Goal: Information Seeking & Learning: Learn about a topic

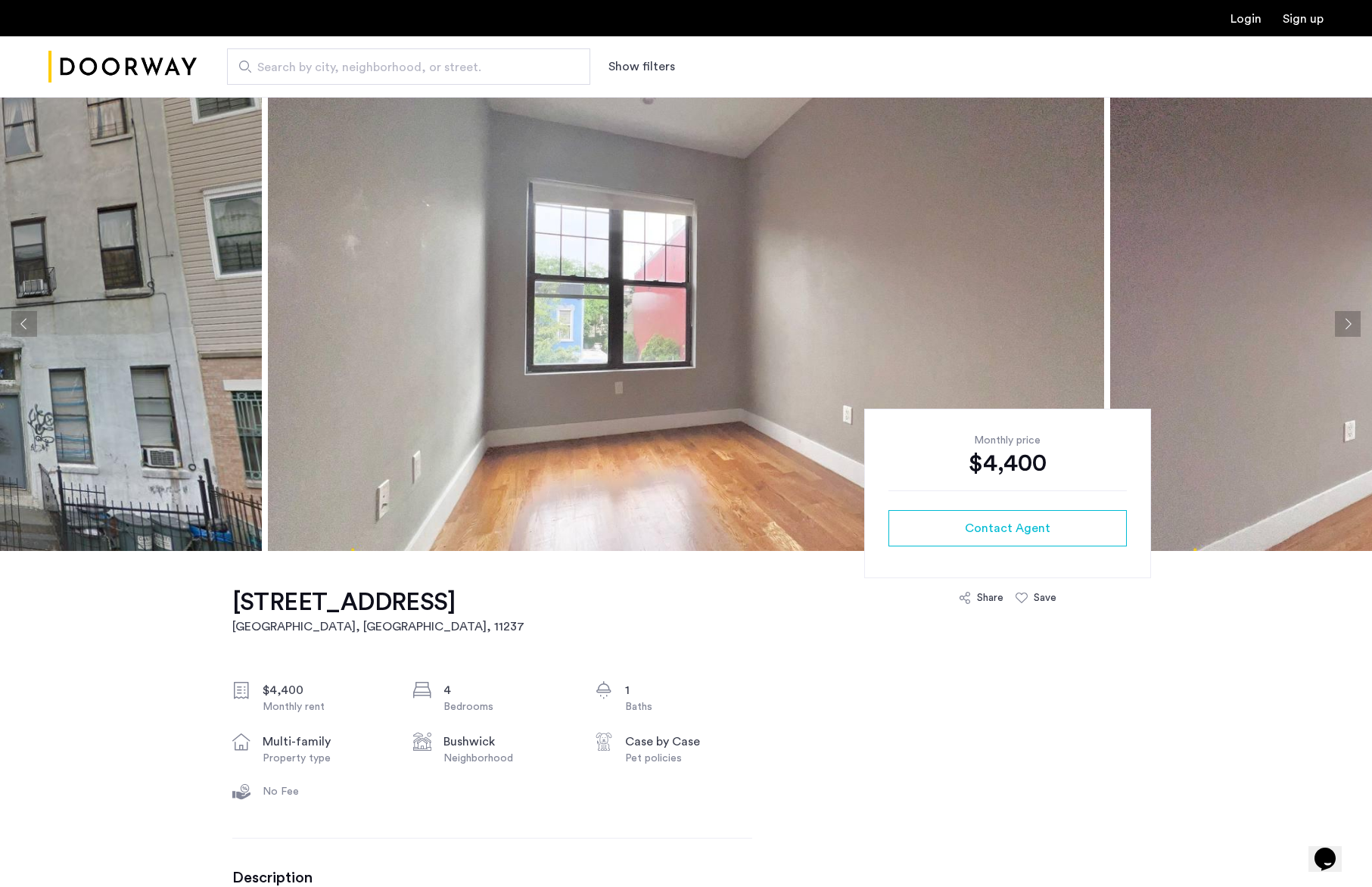
click at [1351, 327] on button "Next apartment" at bounding box center [1348, 323] width 25 height 25
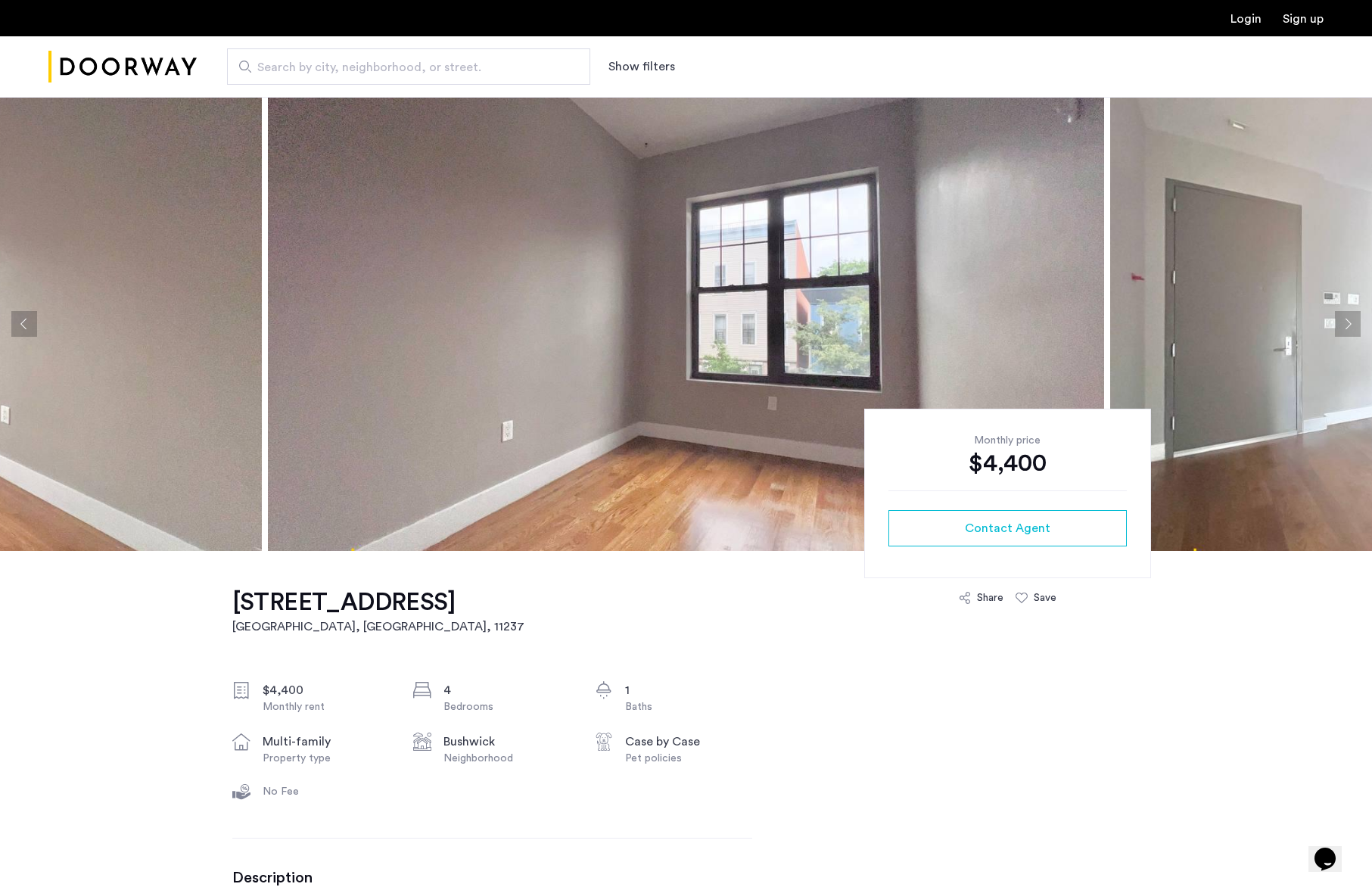
click at [1105, 430] on div "Monthly price $4,400 Contact Agent" at bounding box center [1008, 492] width 287 height 169
click at [1352, 318] on button "Next apartment" at bounding box center [1348, 323] width 25 height 25
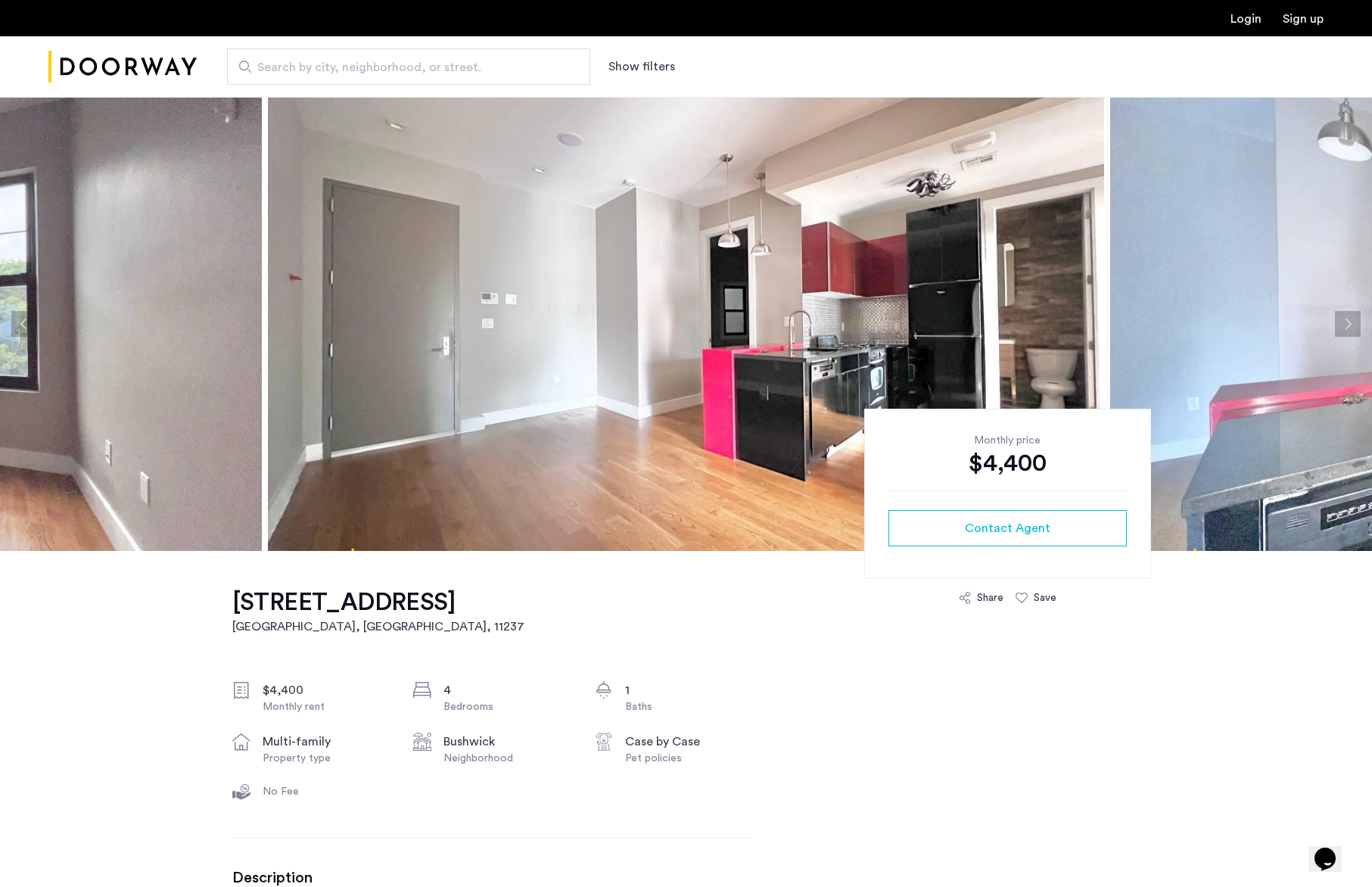
click at [1352, 318] on button "Next apartment" at bounding box center [1348, 323] width 25 height 25
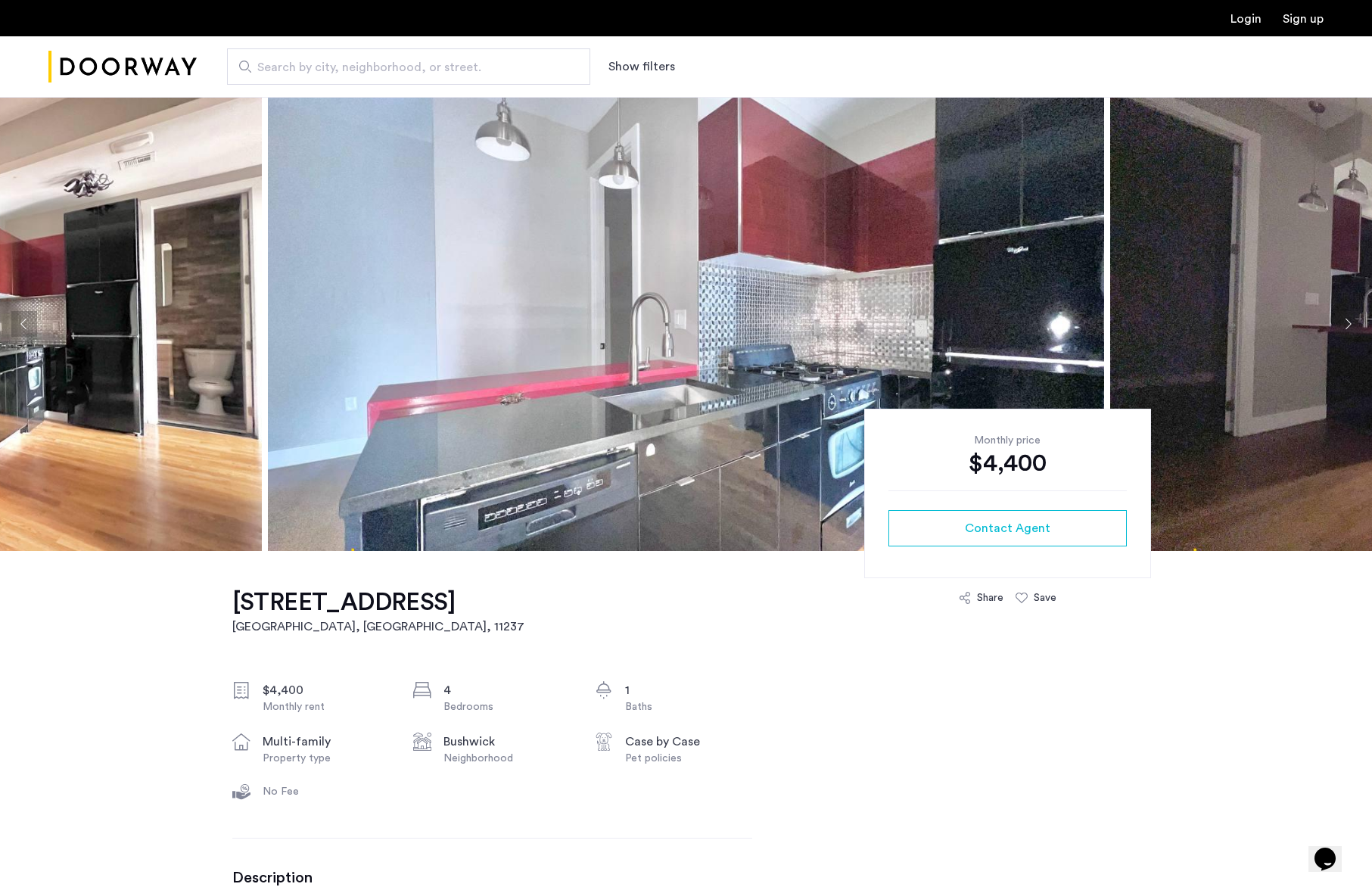
click at [1352, 318] on button "Next apartment" at bounding box center [1348, 323] width 25 height 25
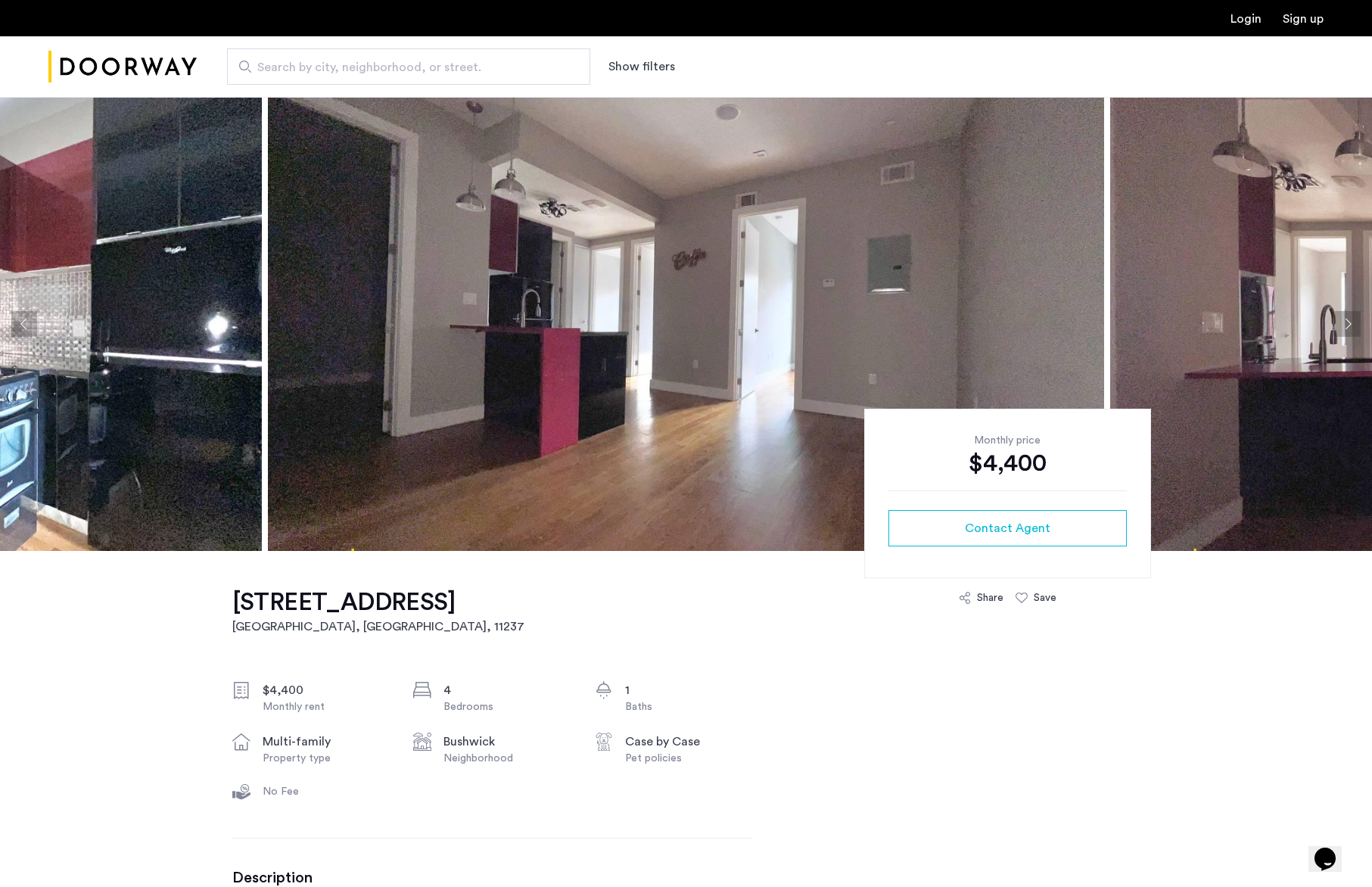
click at [1352, 318] on button "Next apartment" at bounding box center [1348, 323] width 25 height 25
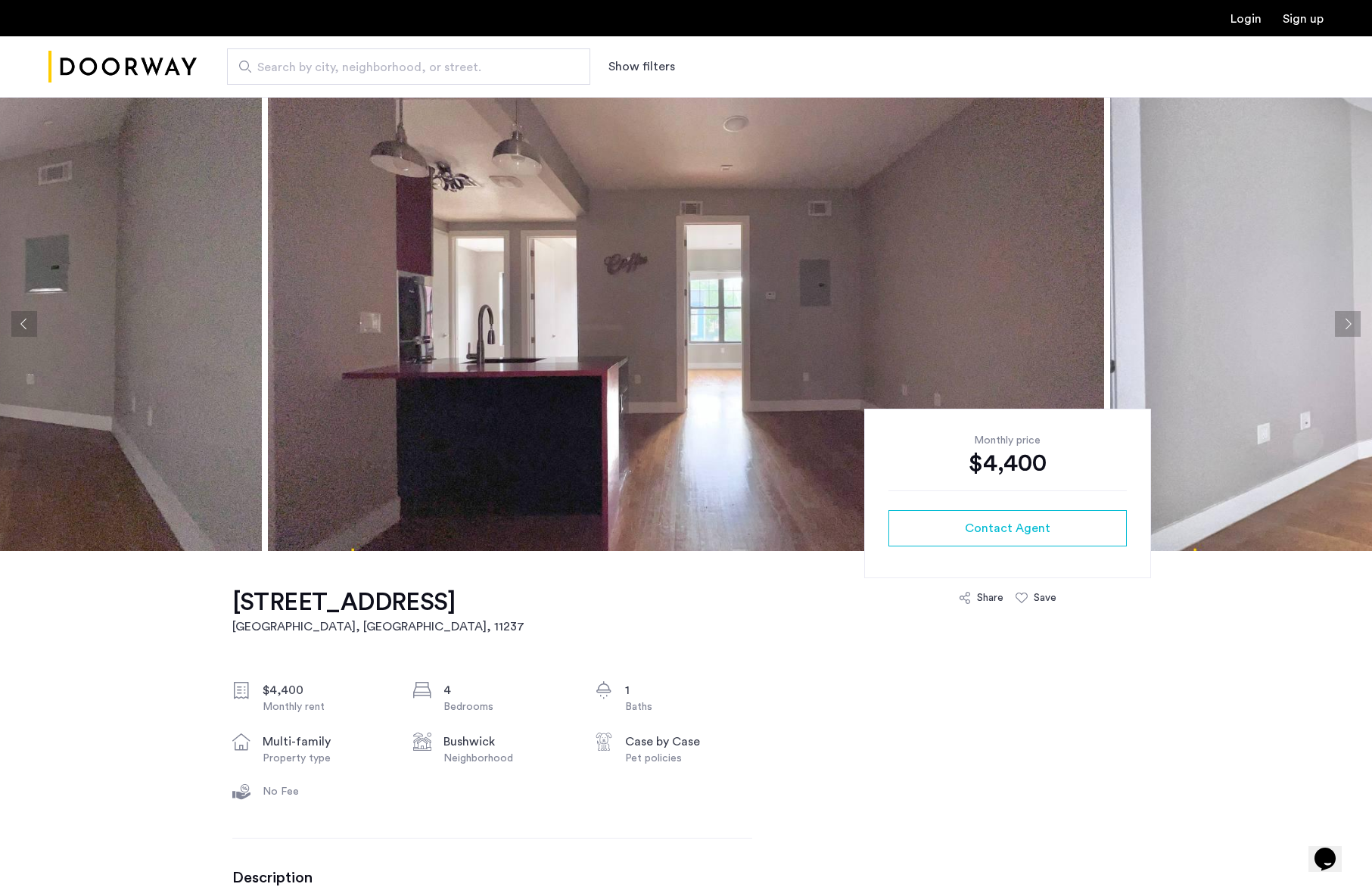
click at [1352, 318] on button "Next apartment" at bounding box center [1348, 323] width 25 height 25
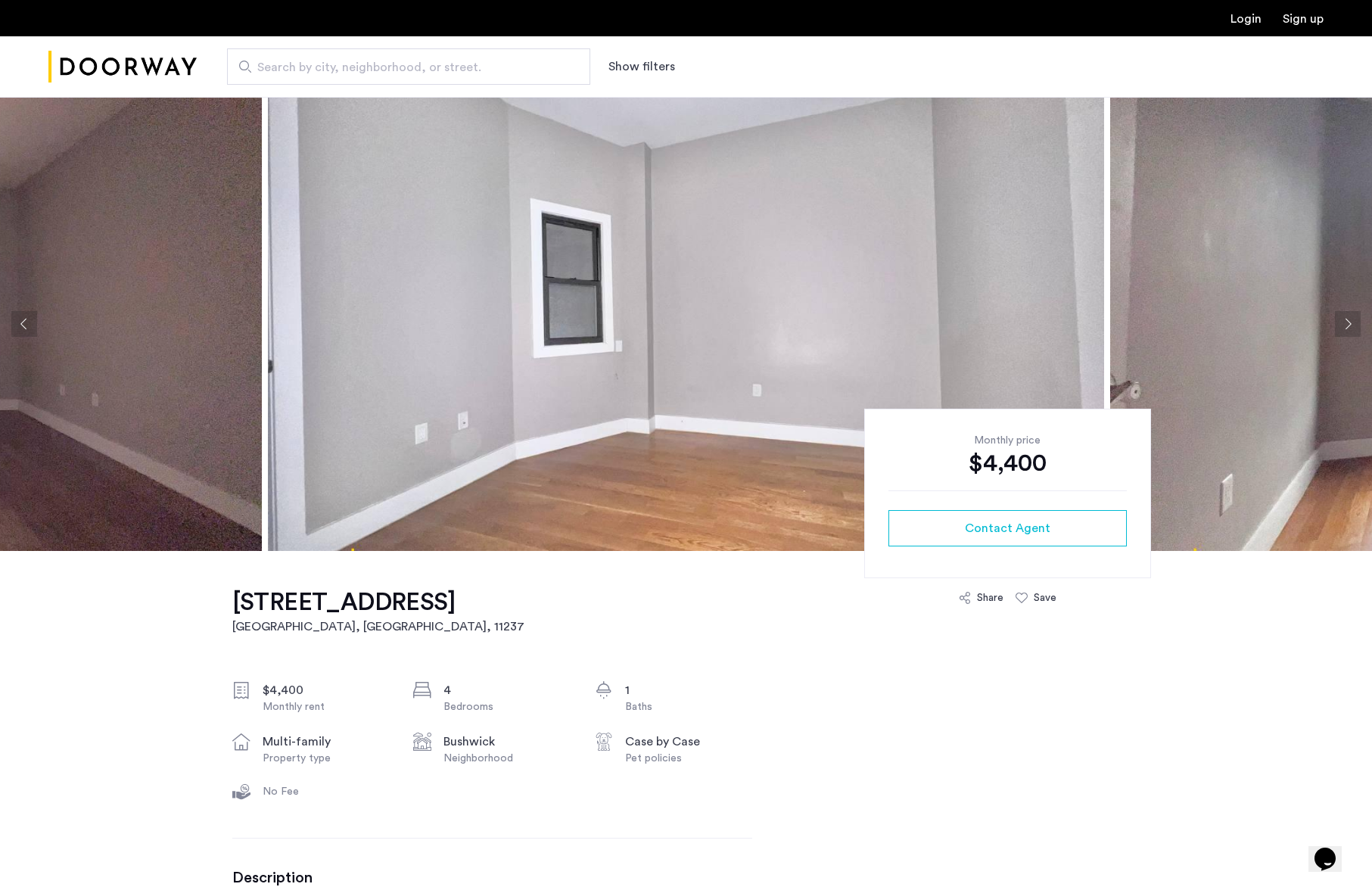
click at [1352, 318] on button "Next apartment" at bounding box center [1348, 323] width 25 height 25
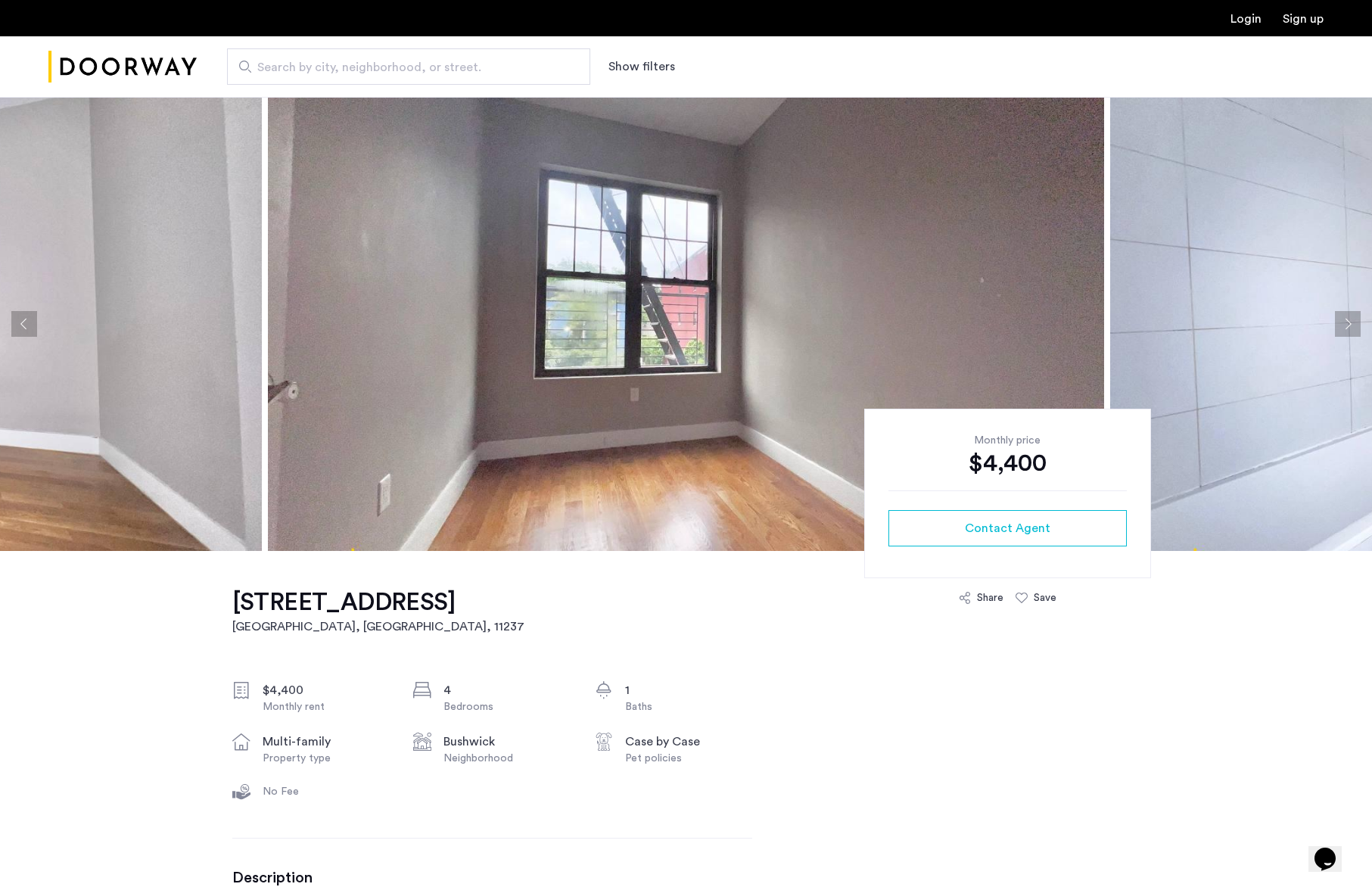
click at [33, 336] on button "Previous apartment" at bounding box center [24, 323] width 25 height 25
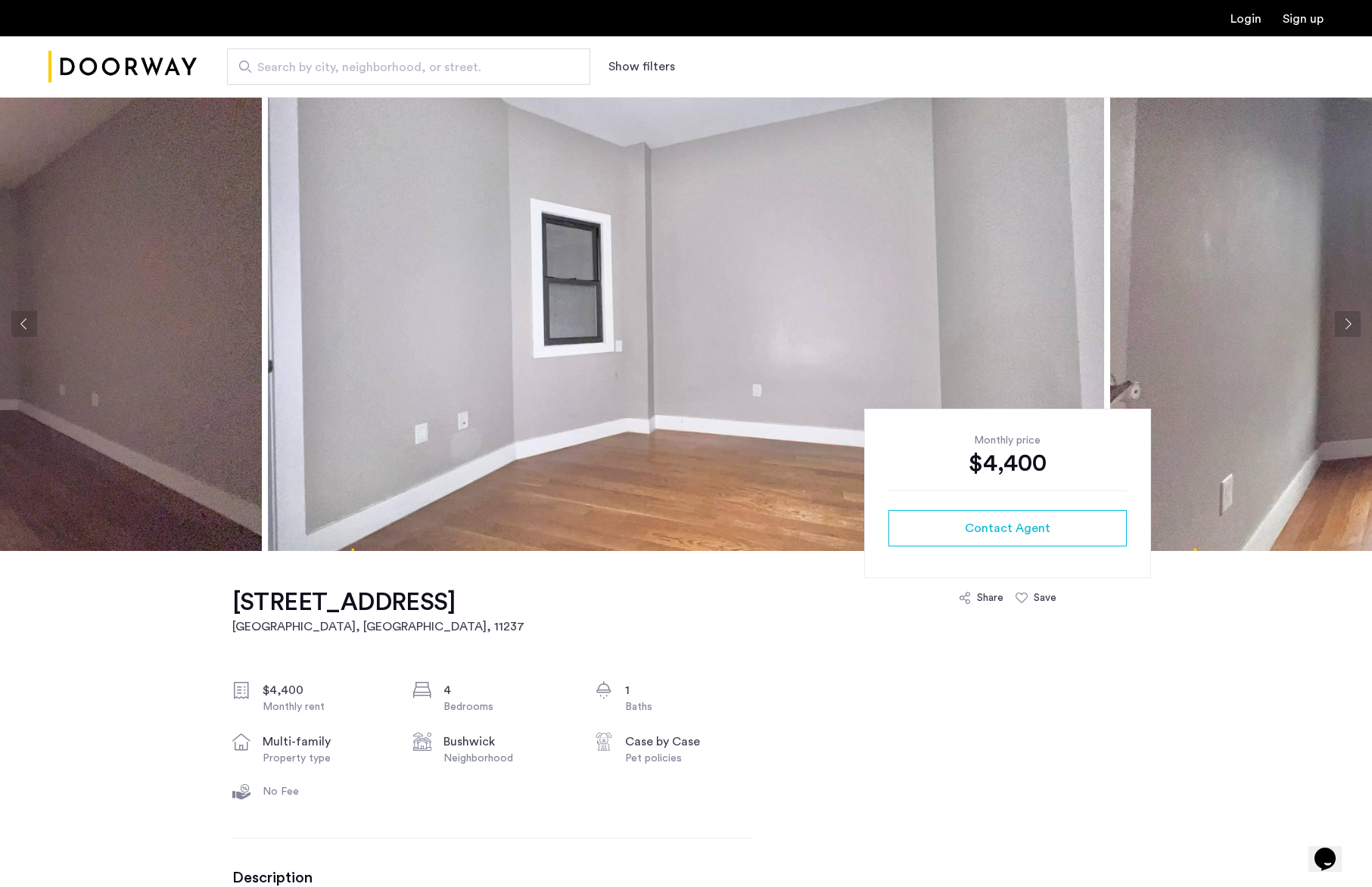
click at [1351, 325] on button "Next apartment" at bounding box center [1348, 323] width 25 height 25
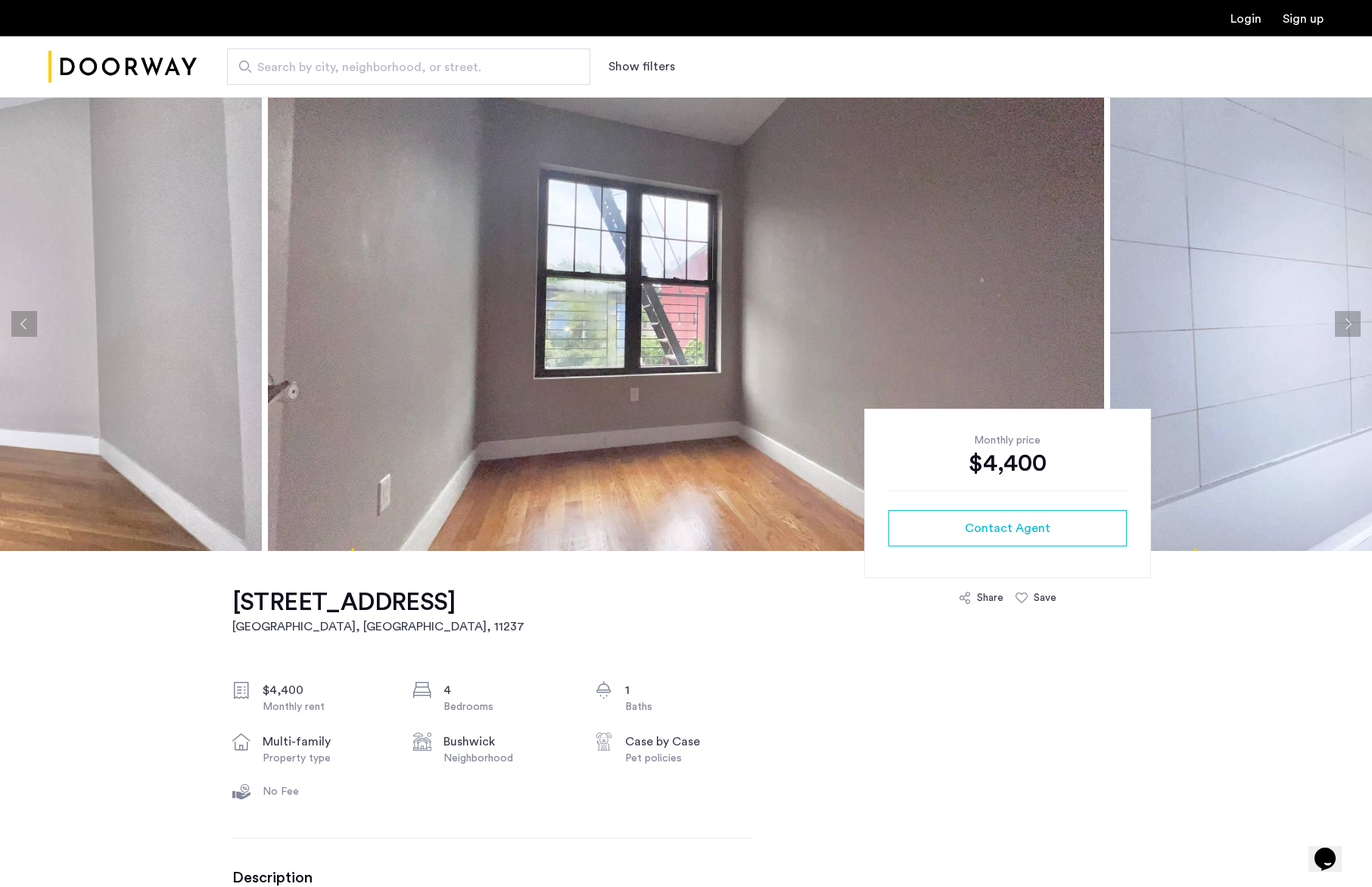
click at [1351, 325] on button "Next apartment" at bounding box center [1348, 323] width 25 height 25
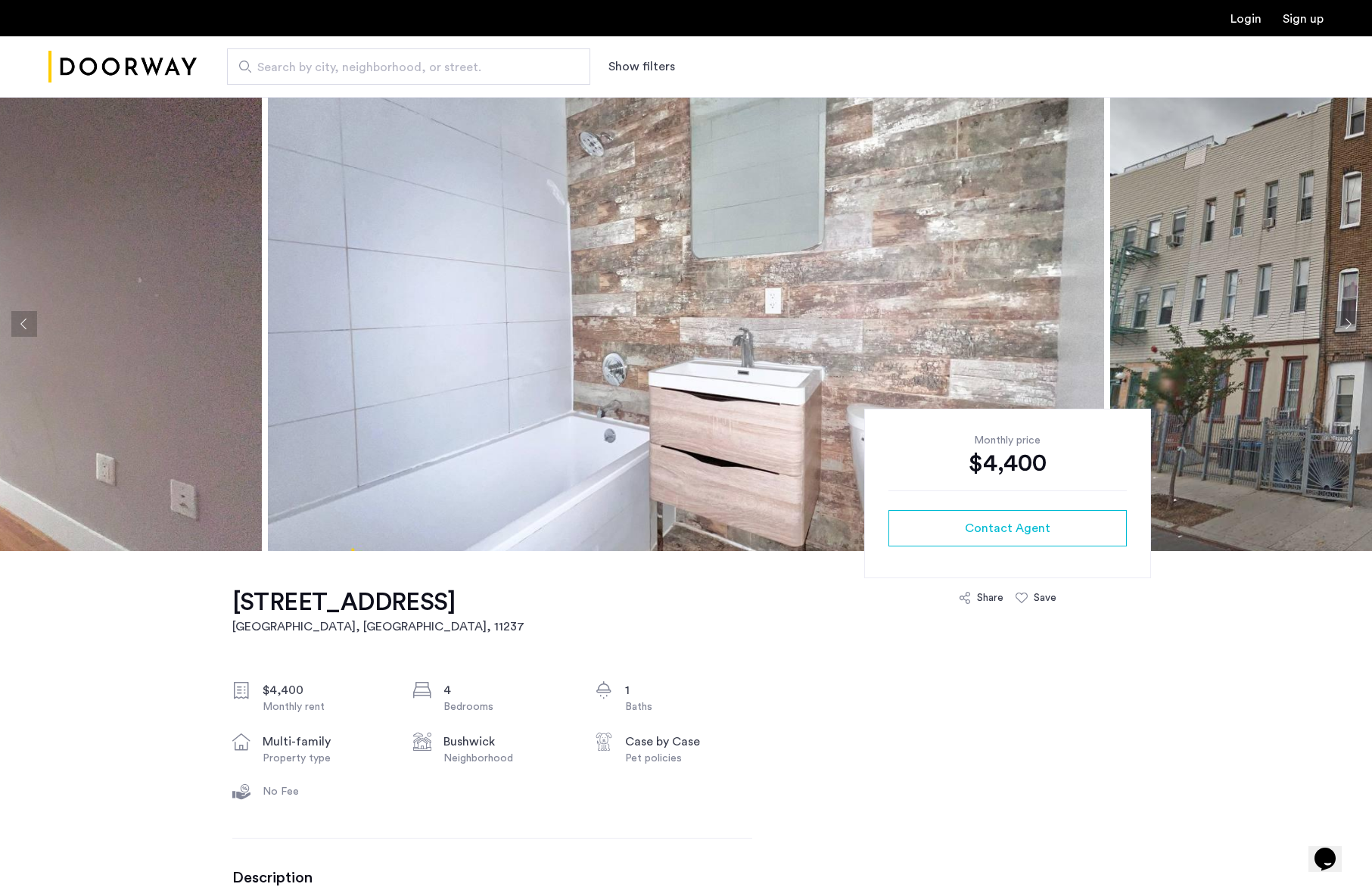
click at [1351, 325] on button "Next apartment" at bounding box center [1348, 323] width 25 height 25
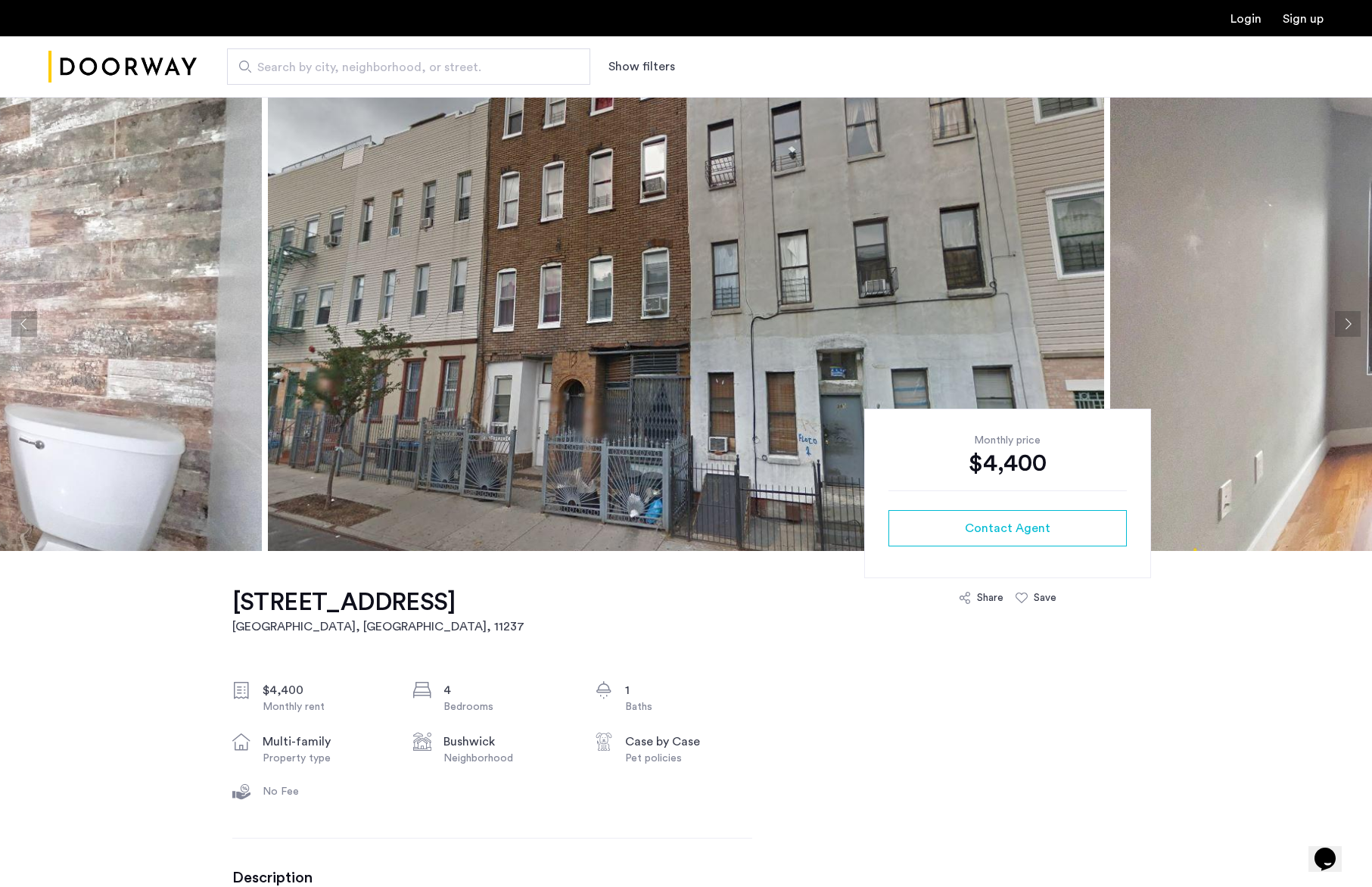
click at [1351, 325] on button "Next apartment" at bounding box center [1348, 323] width 25 height 25
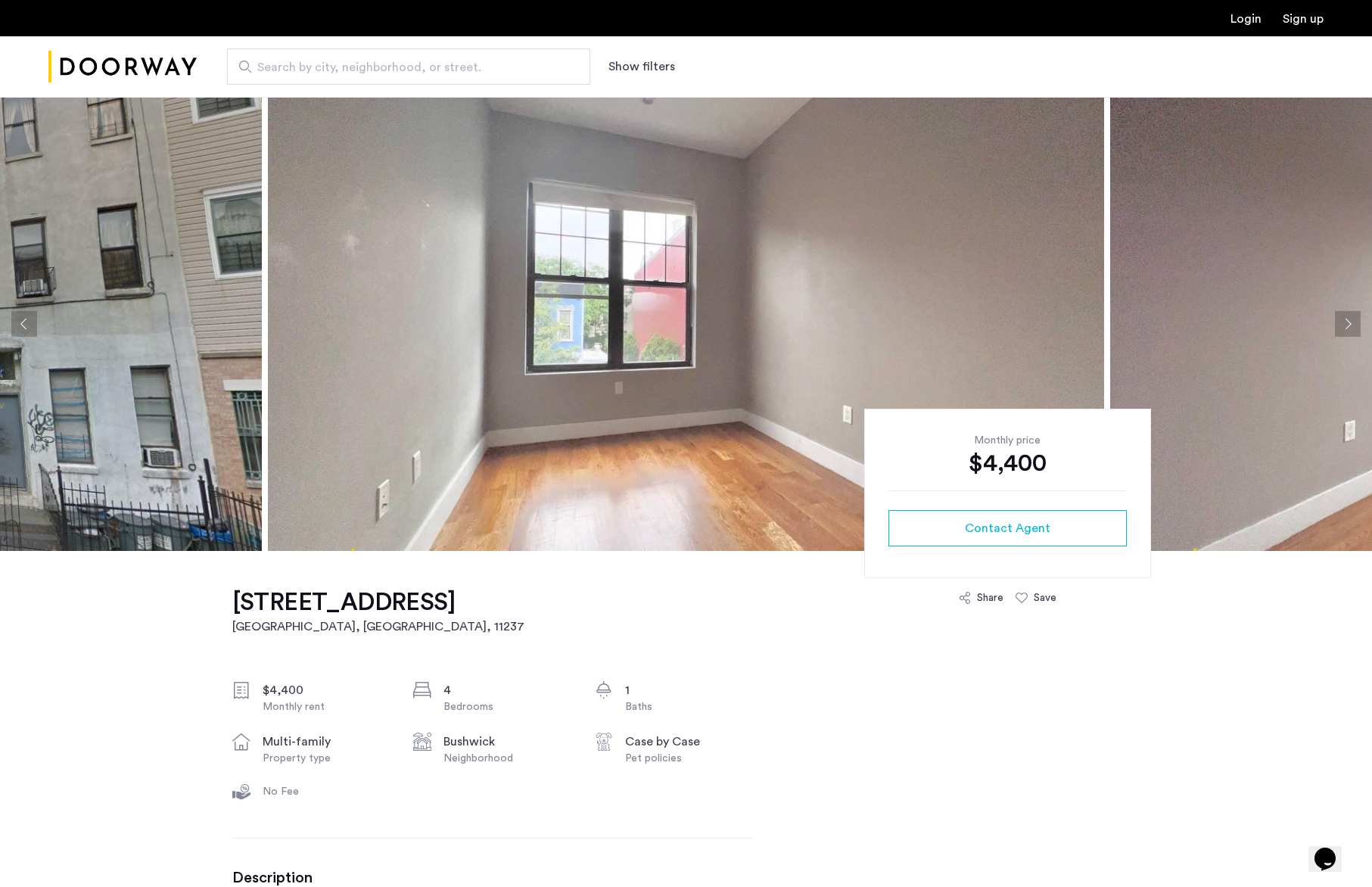
click at [31, 324] on button "Previous apartment" at bounding box center [24, 323] width 25 height 25
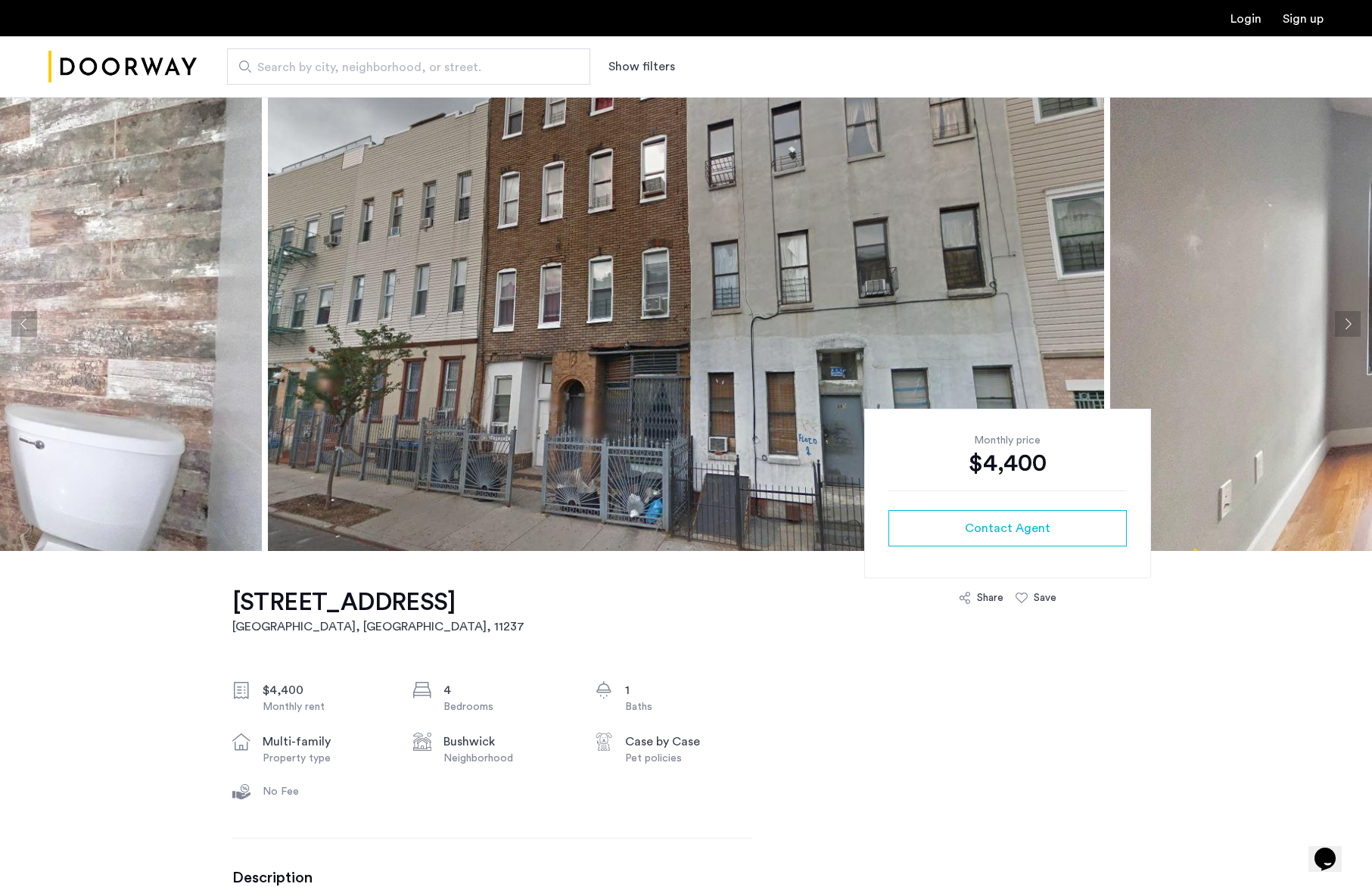
click at [1340, 329] on button "Next apartment" at bounding box center [1348, 323] width 25 height 25
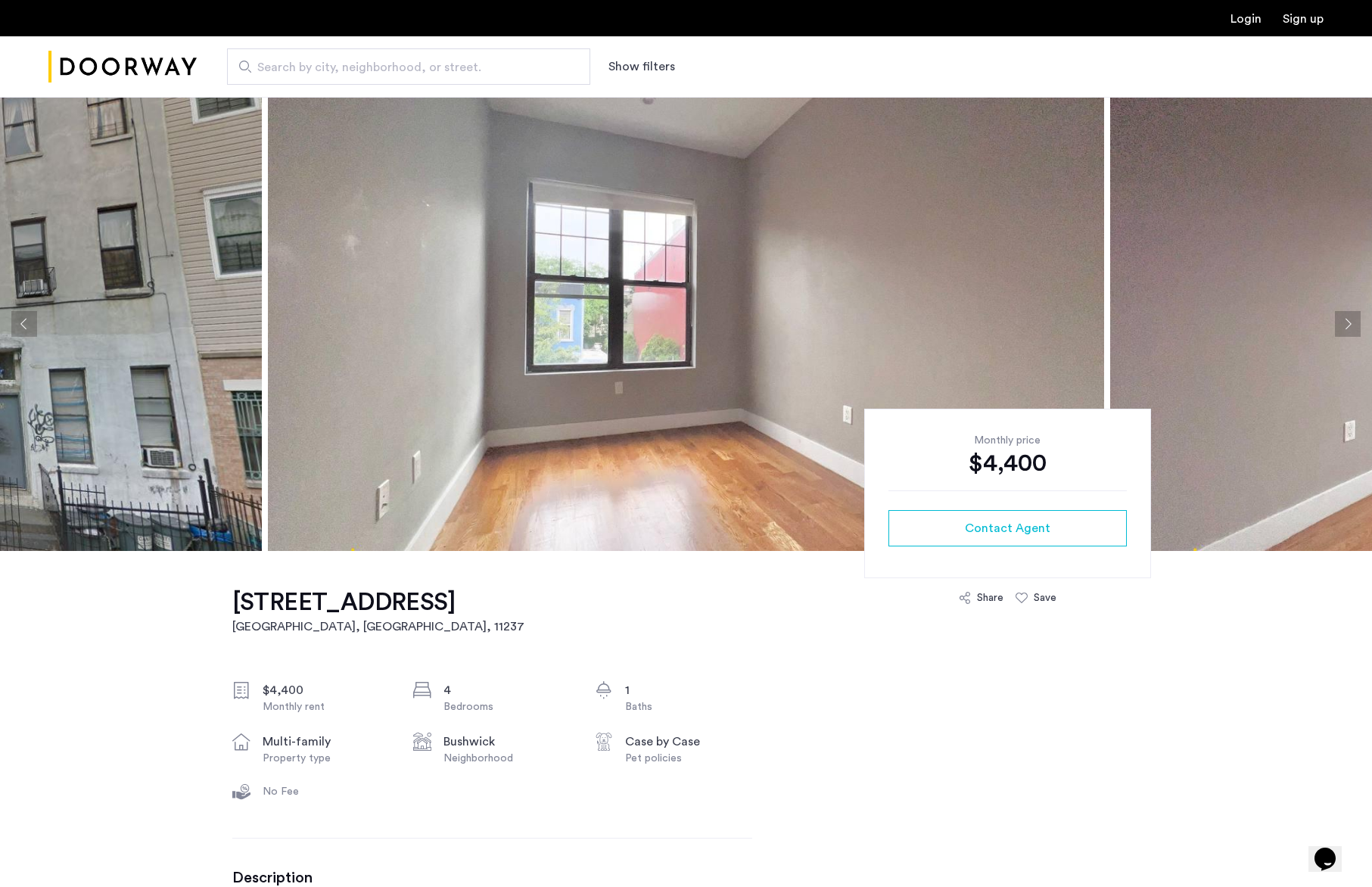
click at [1335, 326] on button "Next apartment" at bounding box center [1348, 323] width 25 height 25
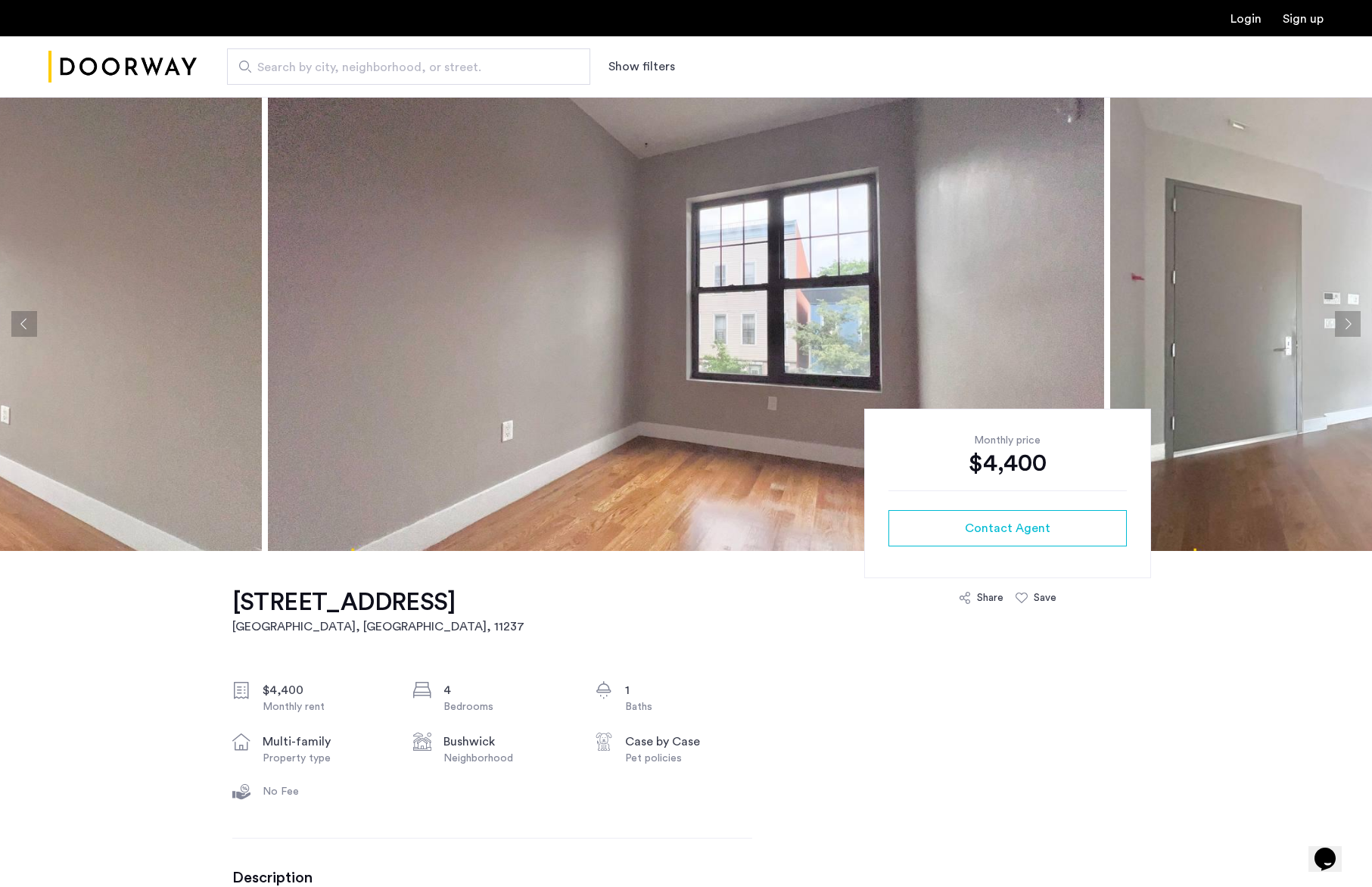
click at [1335, 326] on button "Next apartment" at bounding box center [1348, 323] width 25 height 25
